Goal: Find specific page/section: Find specific page/section

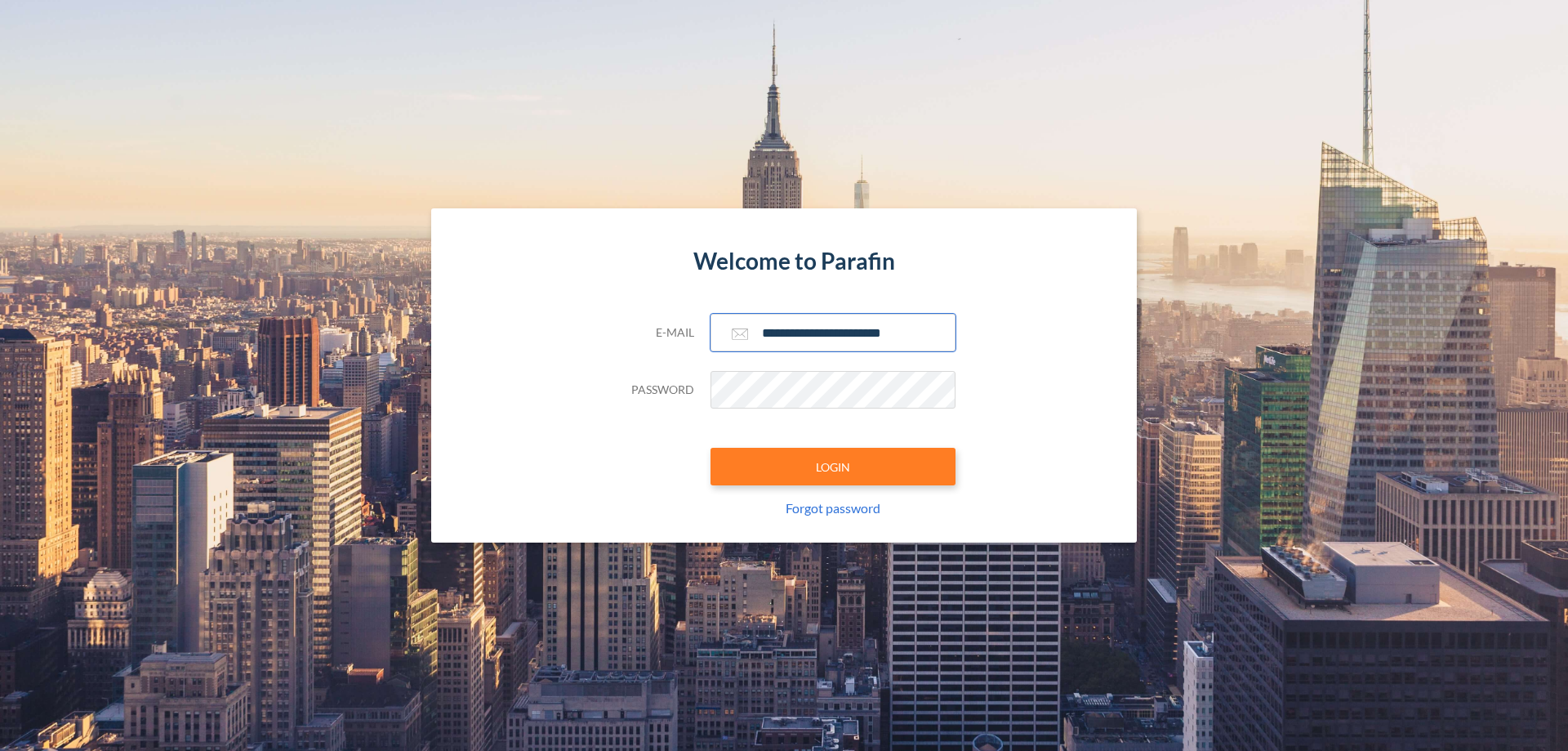
type input "**********"
click at [833, 466] on button "LOGIN" at bounding box center [833, 466] width 245 height 37
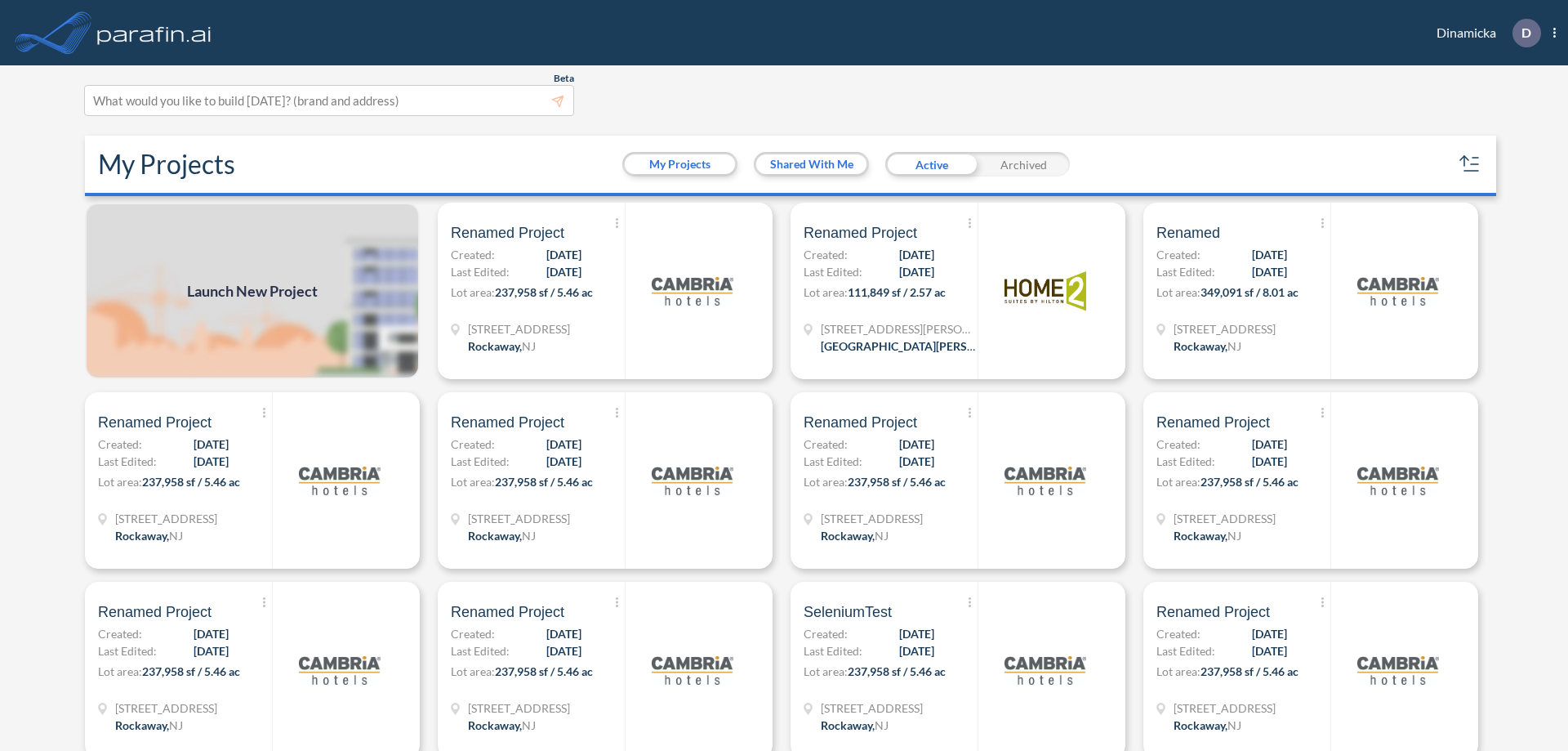
scroll to position [4, 0]
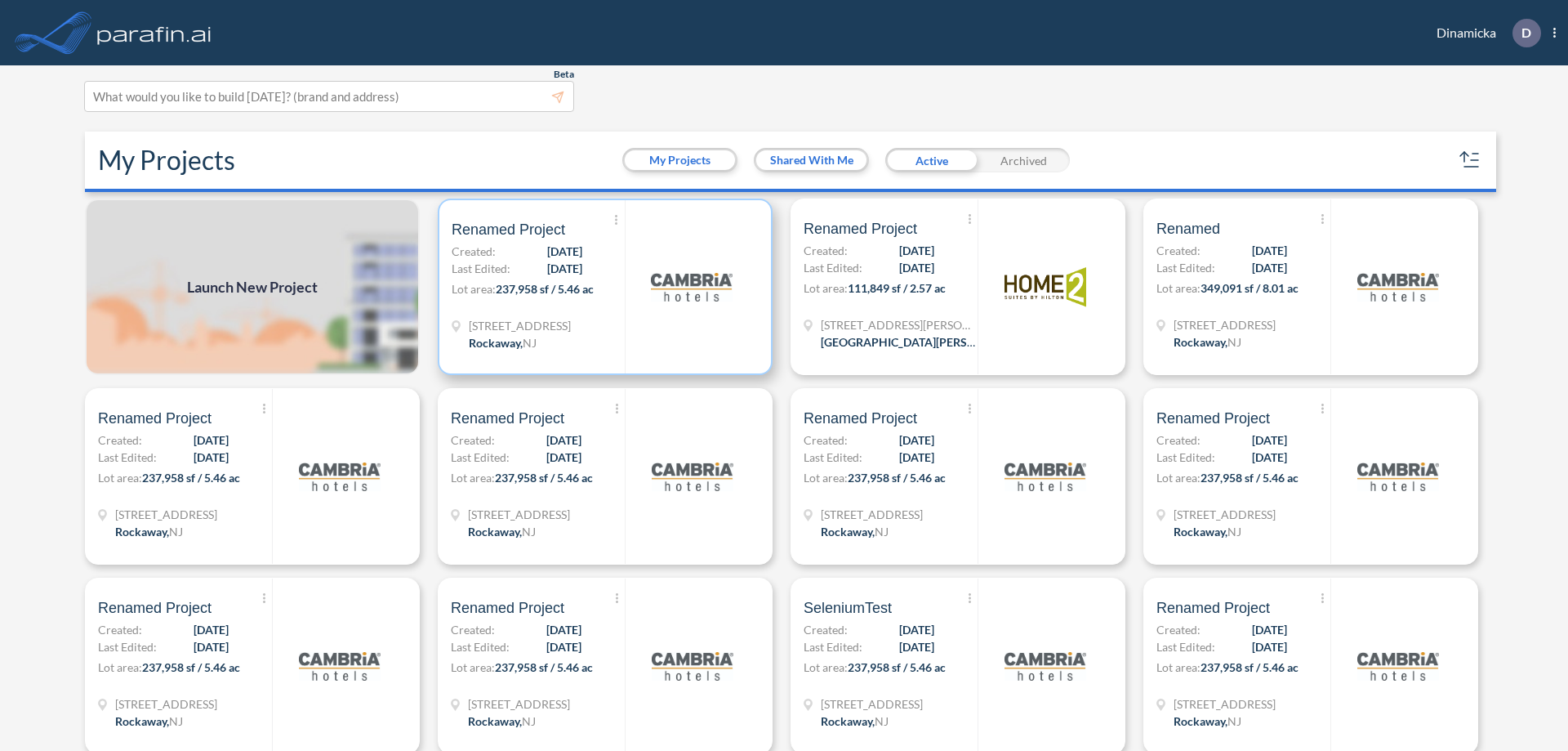
click at [602, 287] on p "Lot area: 237,958 sf / 5.46 ac" at bounding box center [538, 292] width 173 height 24
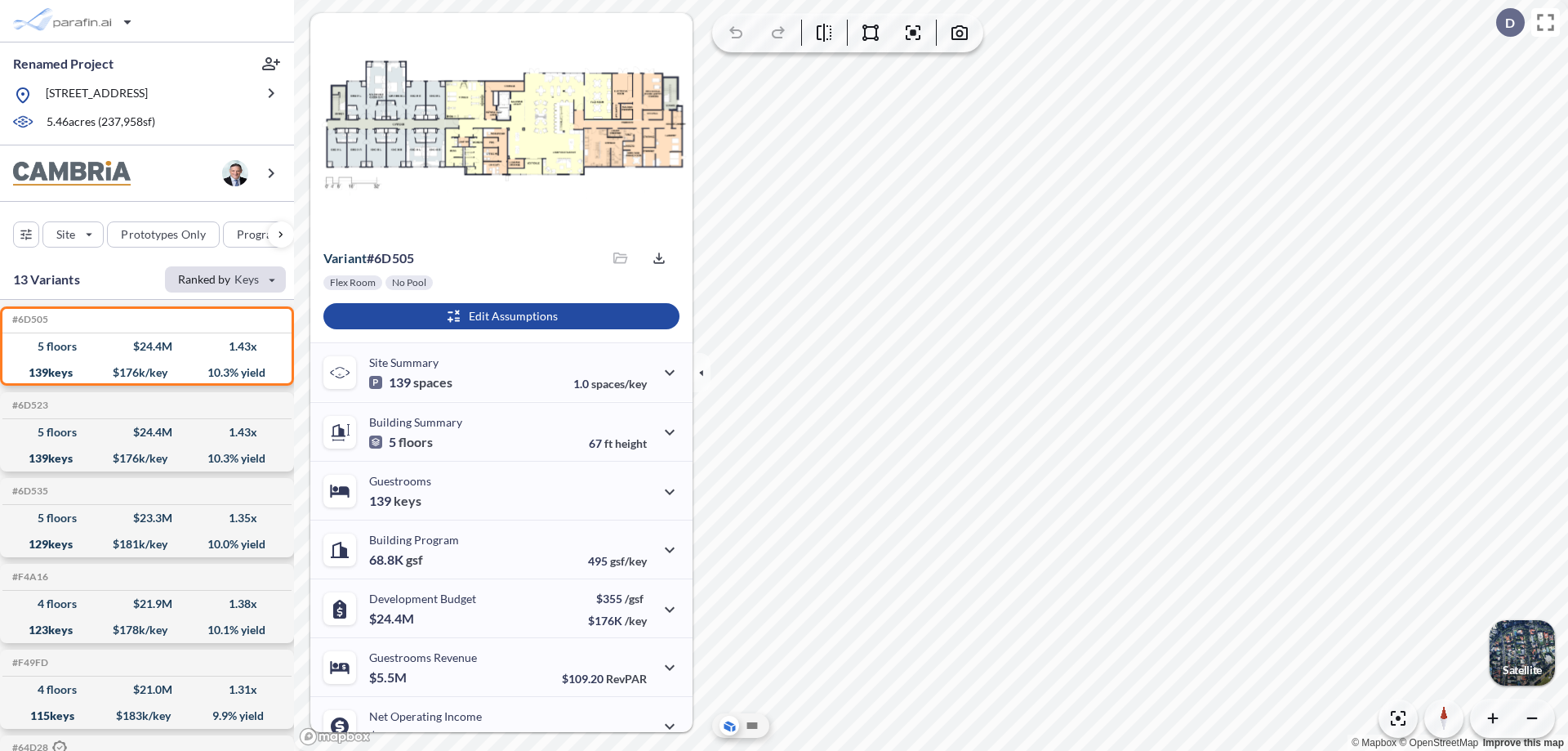
click at [226, 278] on div "button" at bounding box center [226, 279] width 121 height 26
click at [215, 391] on button "Budget/key" at bounding box center [215, 391] width 93 height 26
